Goal: Find specific page/section: Find specific page/section

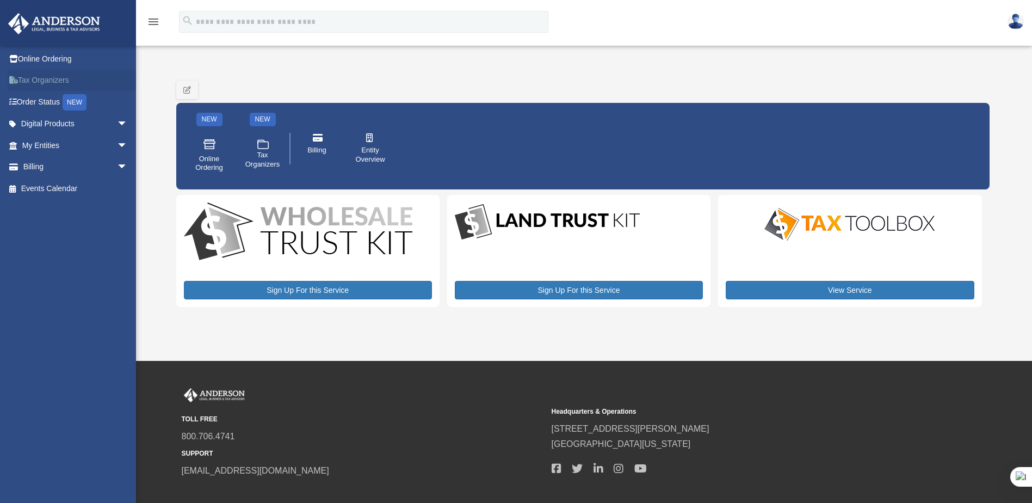
click at [44, 78] on link "Tax Organizers" at bounding box center [76, 81] width 137 height 22
click at [117, 121] on span "arrow_drop_down" at bounding box center [128, 124] width 22 height 22
click at [55, 144] on div "Tax Toolbox" at bounding box center [84, 146] width 92 height 14
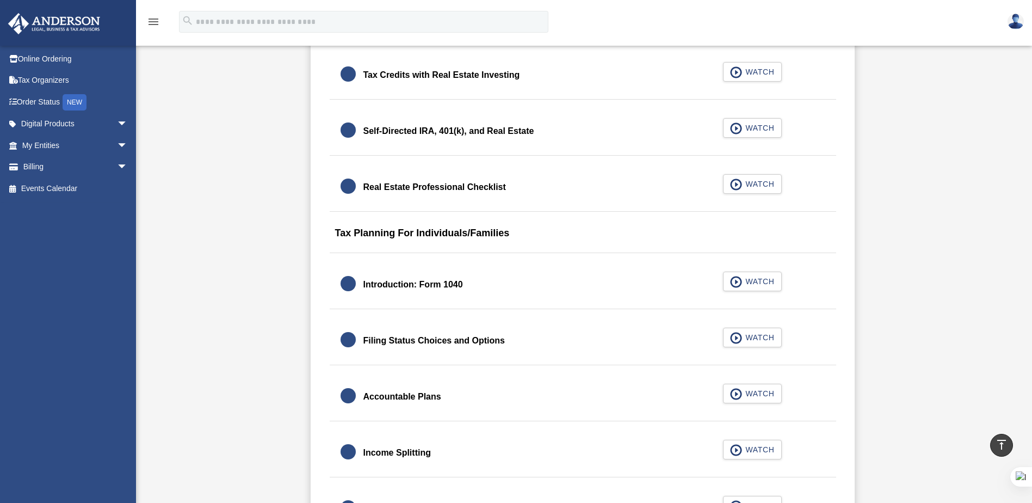
scroll to position [1414, 0]
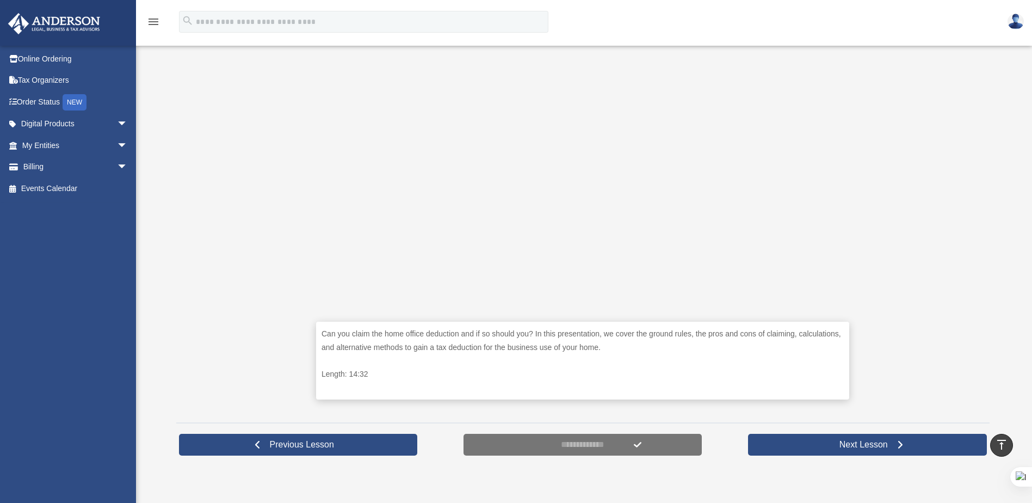
scroll to position [218, 0]
